Goal: Navigation & Orientation: Find specific page/section

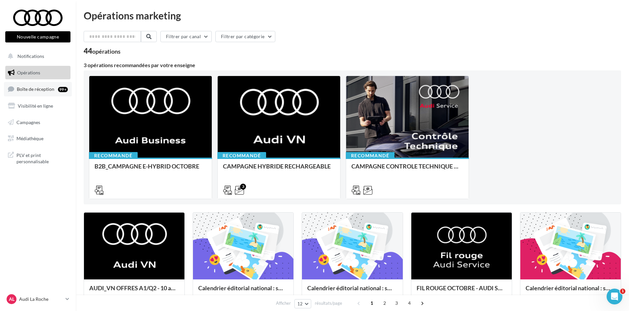
click at [44, 88] on span "Boîte de réception" at bounding box center [36, 89] width 38 height 6
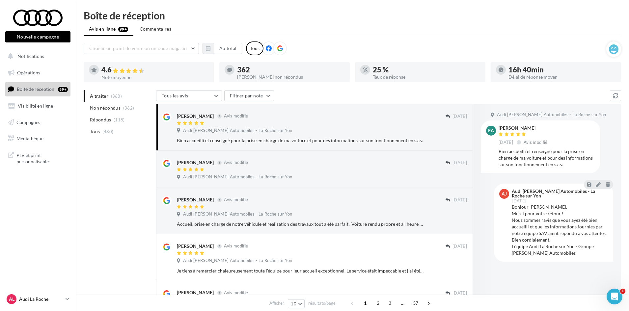
click at [31, 300] on p "Audi La Roche" at bounding box center [41, 299] width 44 height 7
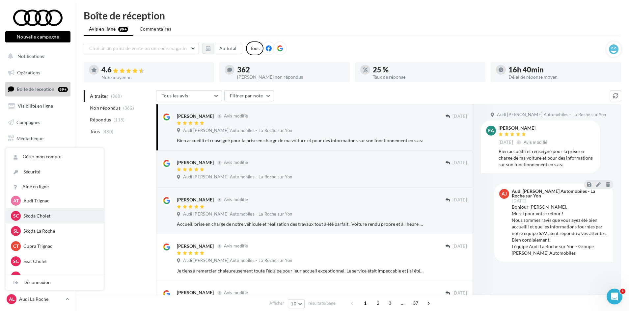
scroll to position [66, 0]
click at [48, 218] on p "Audi Trignac" at bounding box center [59, 216] width 72 height 7
